Goal: Transaction & Acquisition: Obtain resource

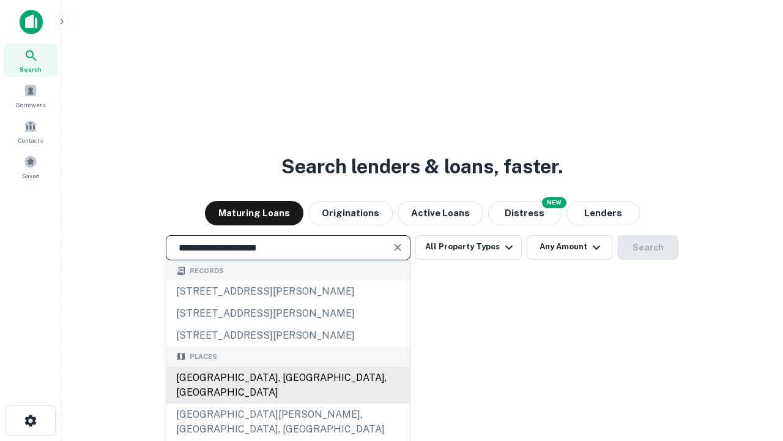
click at [288, 403] on div "Santa Monica, CA, USA" at bounding box center [288, 385] width 244 height 37
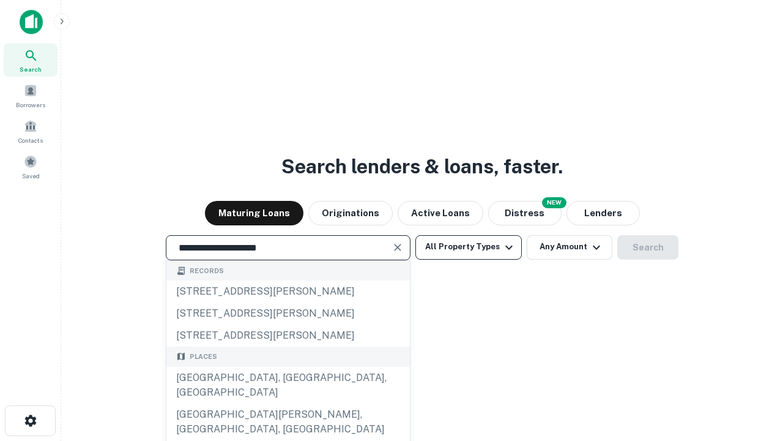
type input "**********"
click at [469, 247] on button "All Property Types" at bounding box center [469, 247] width 106 height 24
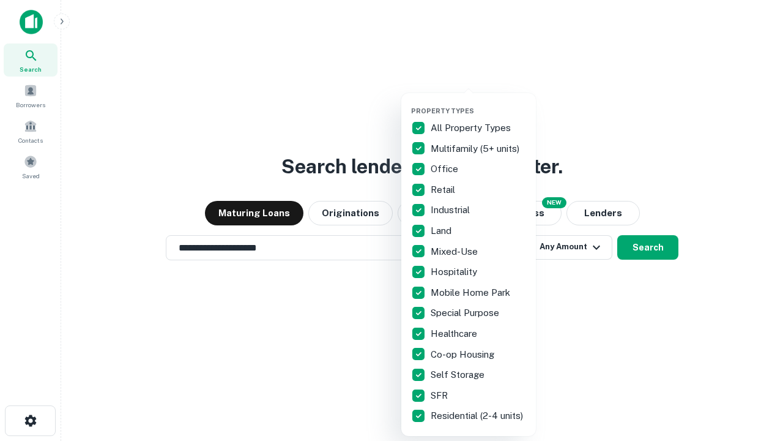
click at [479, 103] on button "button" at bounding box center [478, 103] width 135 height 1
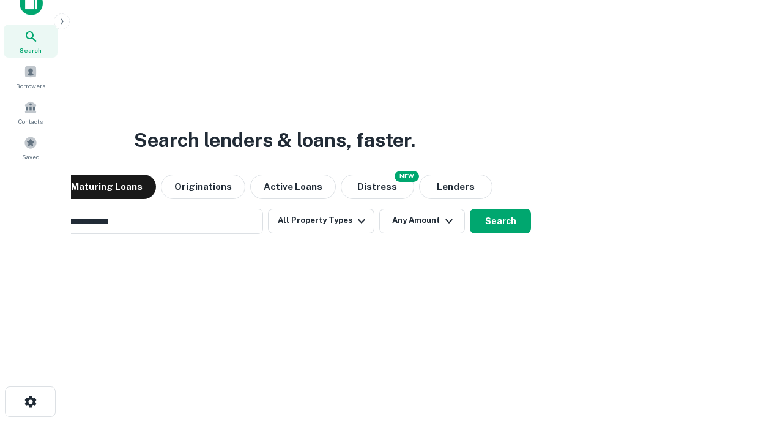
scroll to position [88, 346]
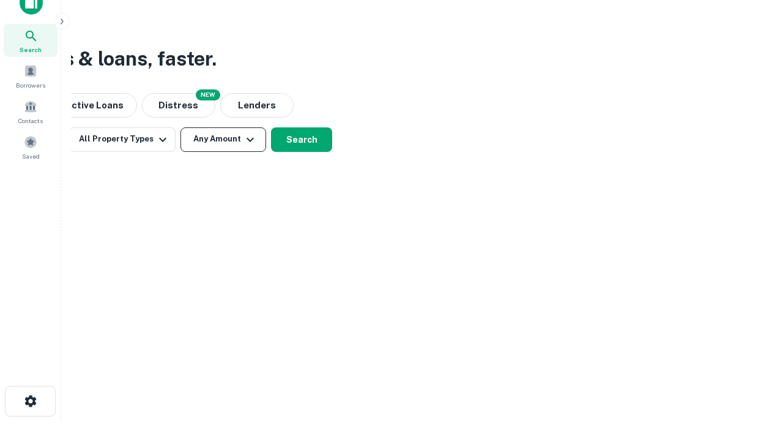
click at [223, 139] on button "Any Amount" at bounding box center [224, 139] width 86 height 24
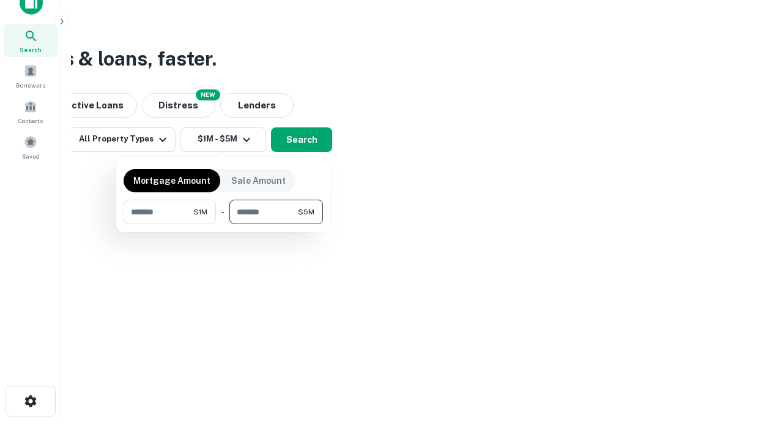
type input "*******"
click at [223, 224] on button "button" at bounding box center [224, 224] width 200 height 1
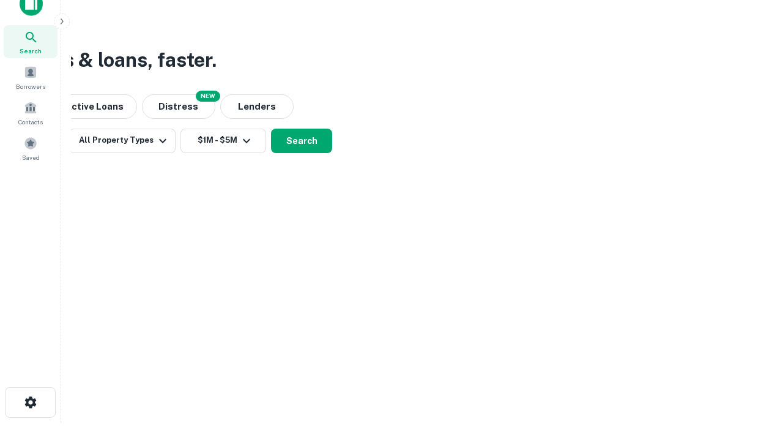
scroll to position [7, 226]
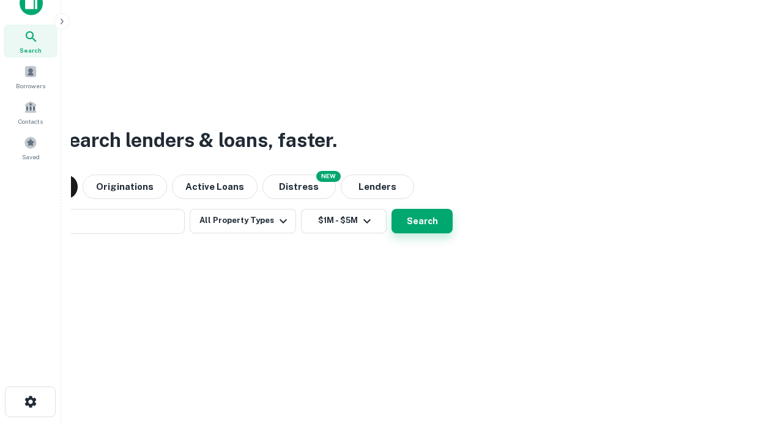
click at [392, 209] on button "Search" at bounding box center [422, 221] width 61 height 24
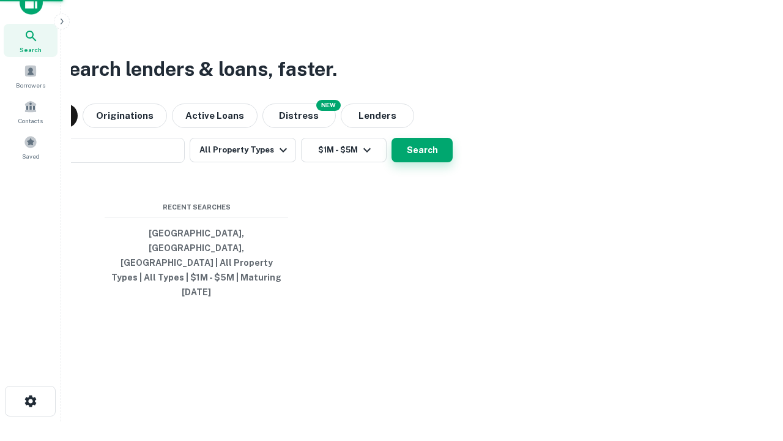
scroll to position [32, 346]
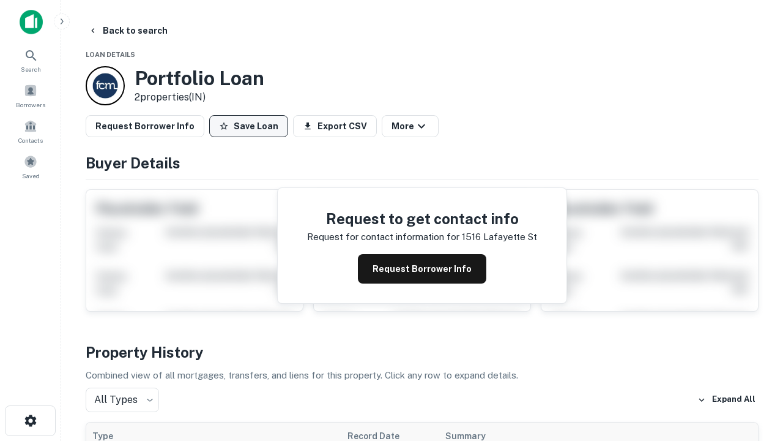
click at [248, 126] on button "Save Loan" at bounding box center [248, 126] width 79 height 22
click at [252, 126] on button "Loan Saved" at bounding box center [251, 126] width 84 height 22
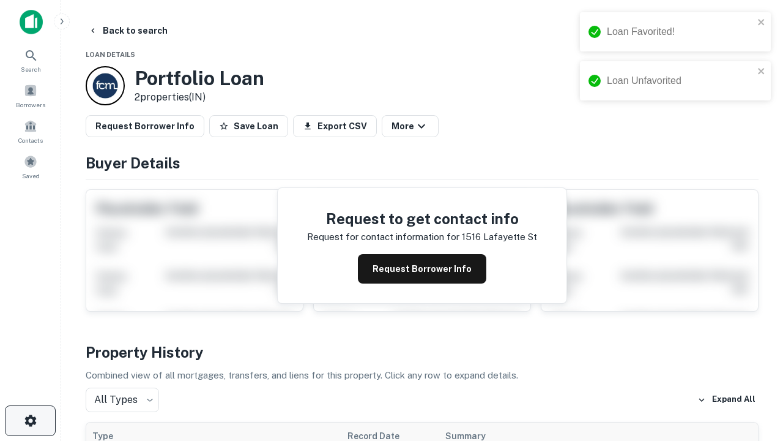
click at [30, 420] on icon "button" at bounding box center [30, 420] width 15 height 15
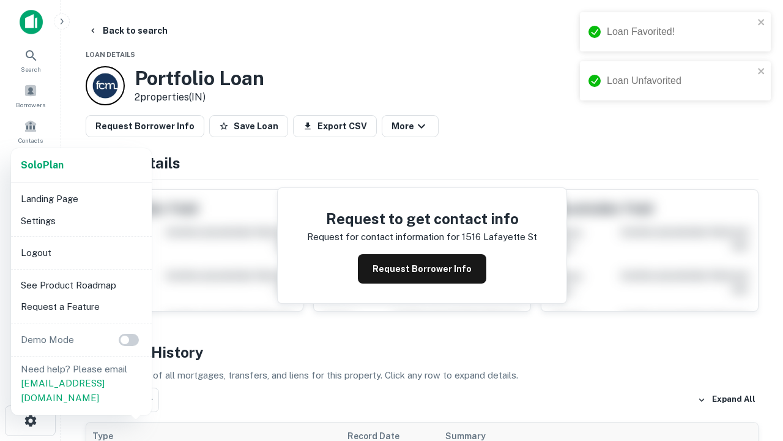
click at [81, 252] on li "Logout" at bounding box center [81, 253] width 131 height 22
